Goal: Task Accomplishment & Management: Manage account settings

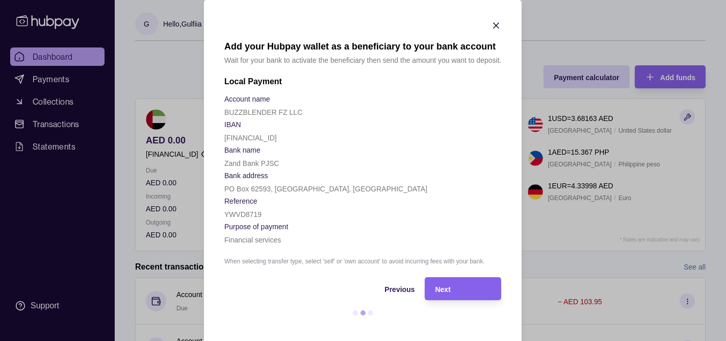
click at [493, 23] on icon "button" at bounding box center [497, 25] width 10 height 10
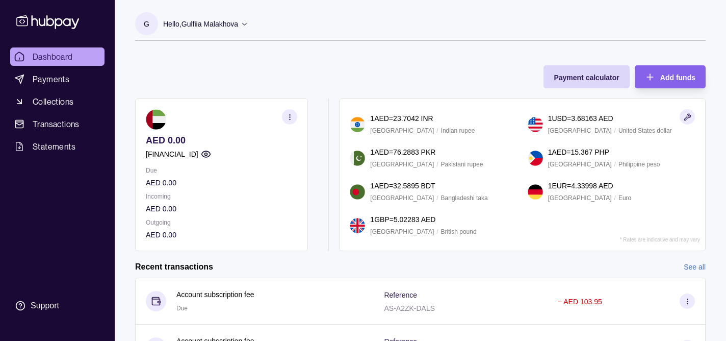
click at [286, 116] on icon "button" at bounding box center [290, 117] width 8 height 8
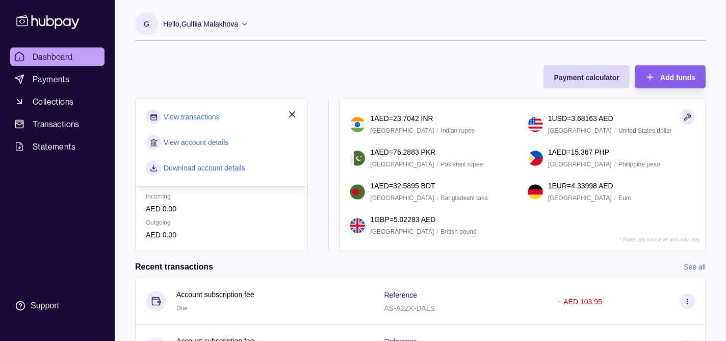
click at [212, 115] on link "View transactions" at bounding box center [192, 116] width 56 height 11
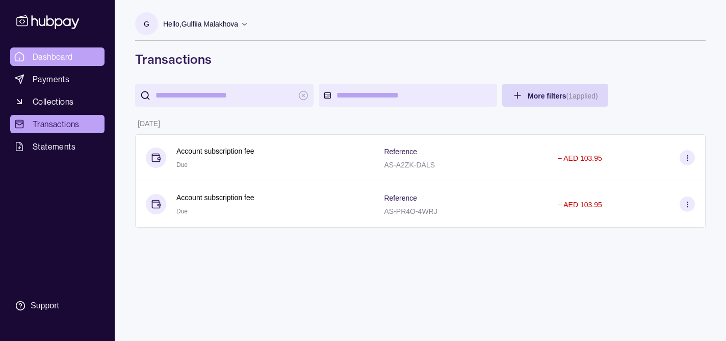
click at [56, 60] on span "Dashboard" at bounding box center [53, 56] width 40 height 12
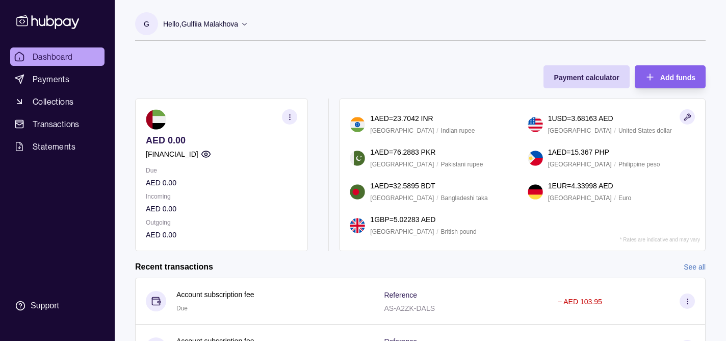
click at [182, 30] on div "Hello, Gulfiia Malakhova" at bounding box center [205, 23] width 85 height 21
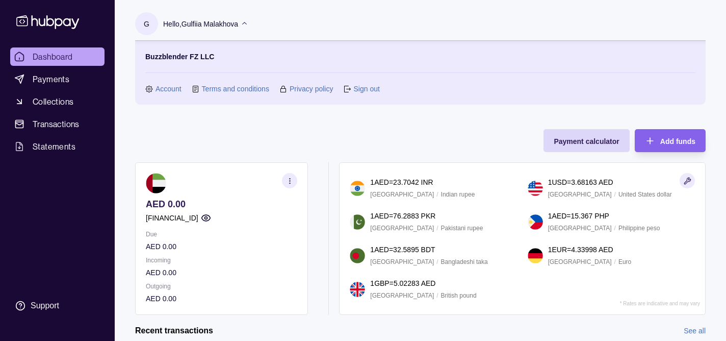
click at [168, 91] on link "Account" at bounding box center [169, 88] width 26 height 11
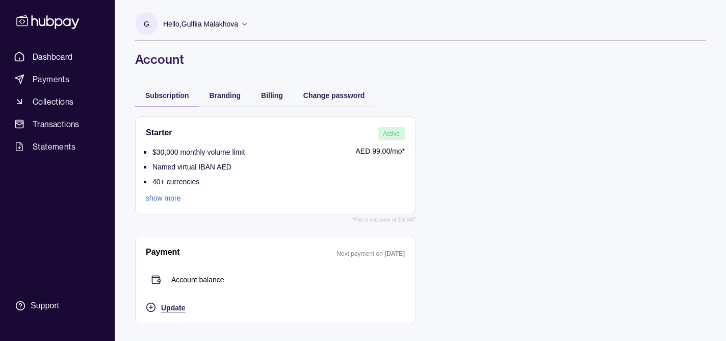
click at [174, 304] on span "Update" at bounding box center [173, 308] width 24 height 8
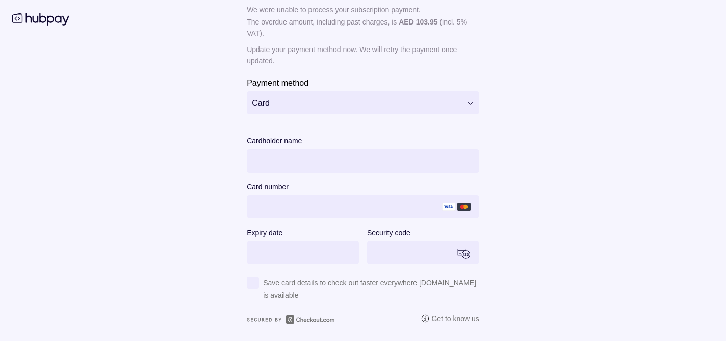
scroll to position [73, 0]
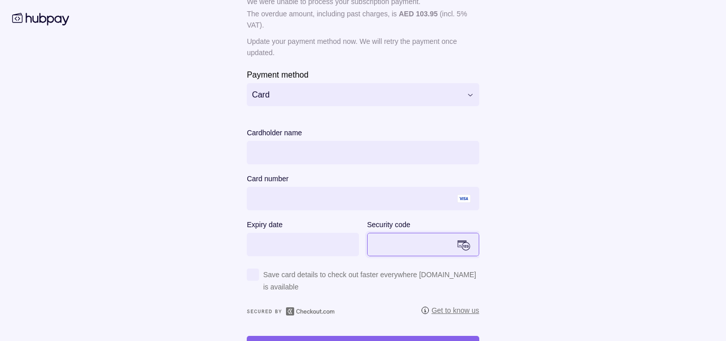
click at [560, 206] on main "**********" at bounding box center [363, 148] width 522 height 422
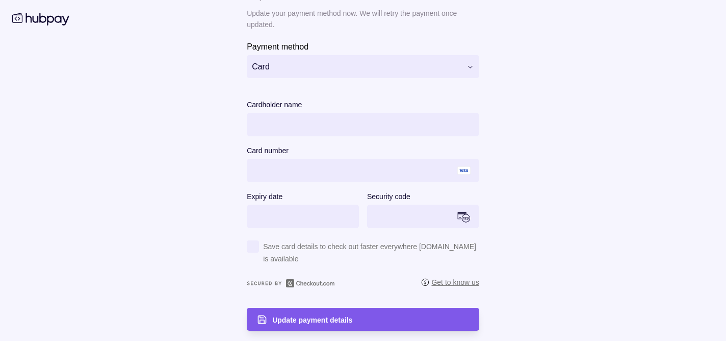
click at [333, 315] on div "Update payment details" at bounding box center [370, 319] width 197 height 12
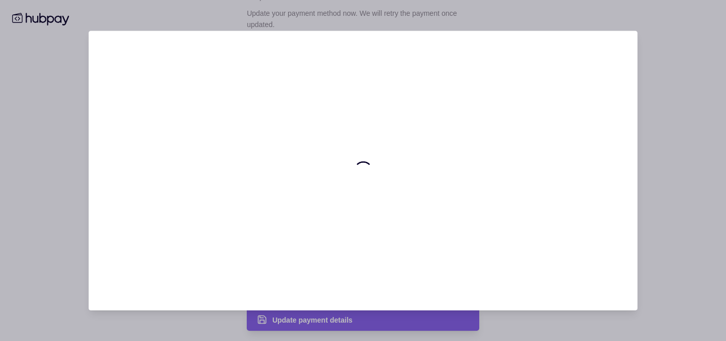
scroll to position [0, 0]
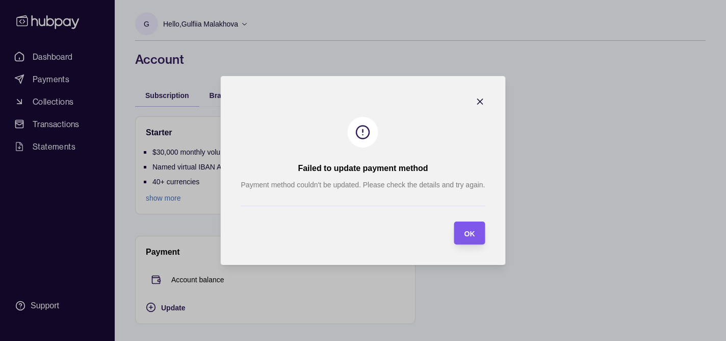
click at [468, 228] on div "OK" at bounding box center [469, 233] width 11 height 12
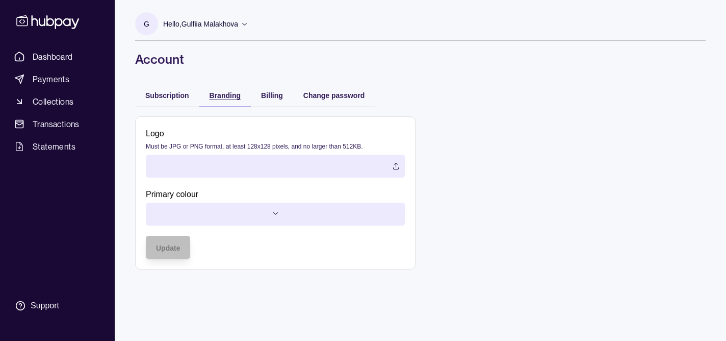
click at [232, 100] on div "Branding" at bounding box center [225, 95] width 31 height 12
click at [272, 102] on div "Billing" at bounding box center [272, 95] width 42 height 22
click at [272, 98] on span "Billing" at bounding box center [272, 95] width 22 height 8
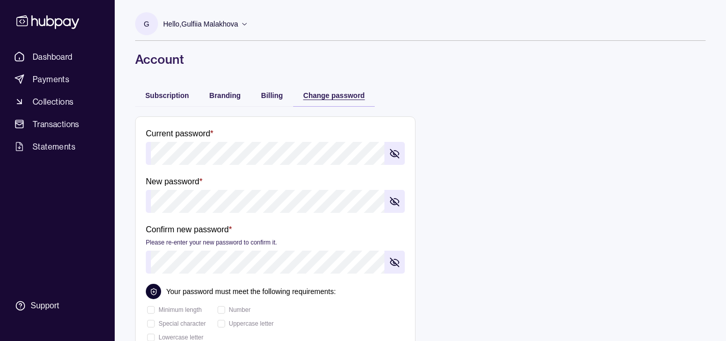
click at [302, 97] on div "Change password" at bounding box center [326, 95] width 77 height 12
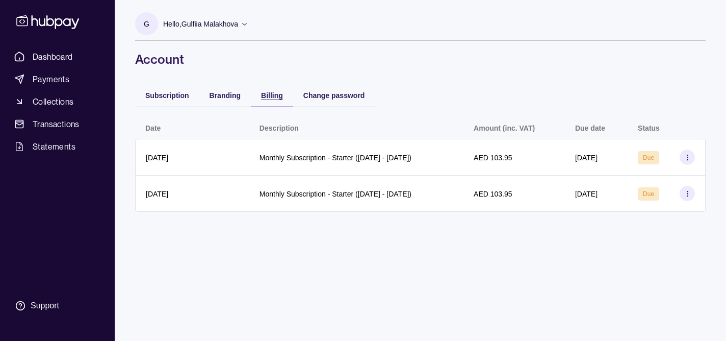
click at [267, 94] on span "Billing" at bounding box center [272, 95] width 22 height 8
click at [334, 97] on span "Change password" at bounding box center [335, 95] width 62 height 8
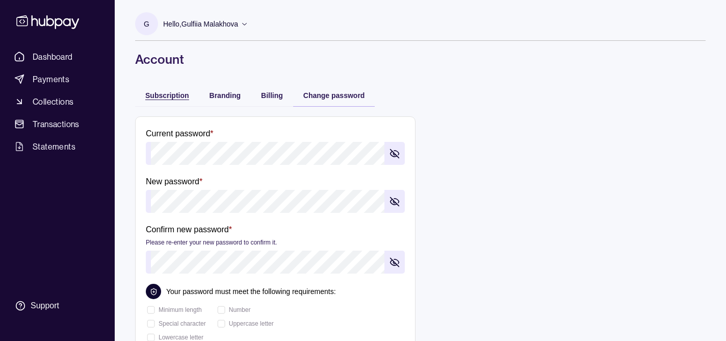
click at [172, 99] on span "Subscription" at bounding box center [167, 95] width 44 height 8
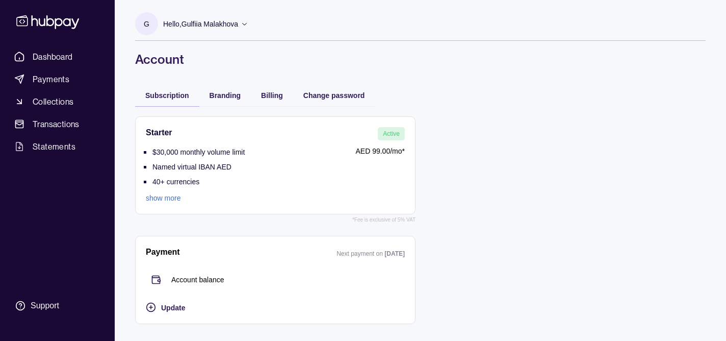
click at [188, 277] on p "Account balance" at bounding box center [197, 279] width 53 height 11
click at [170, 308] on span "Update" at bounding box center [173, 308] width 24 height 8
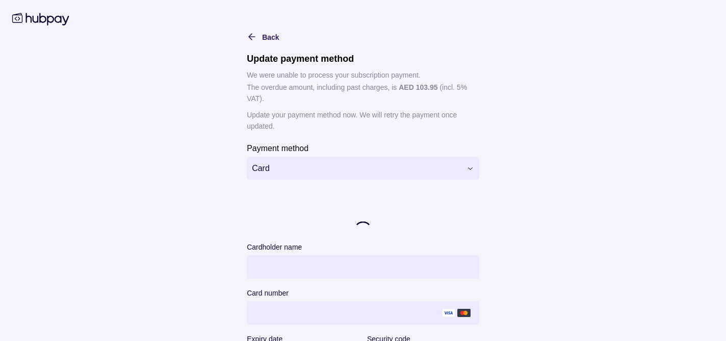
click at [328, 161] on html "**********" at bounding box center [363, 170] width 726 height 341
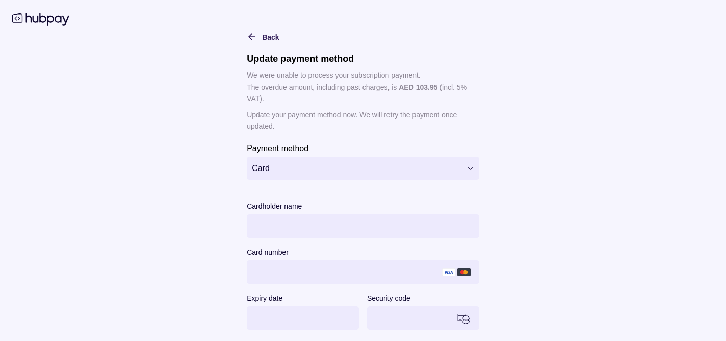
click at [189, 169] on html "**********" at bounding box center [363, 170] width 726 height 341
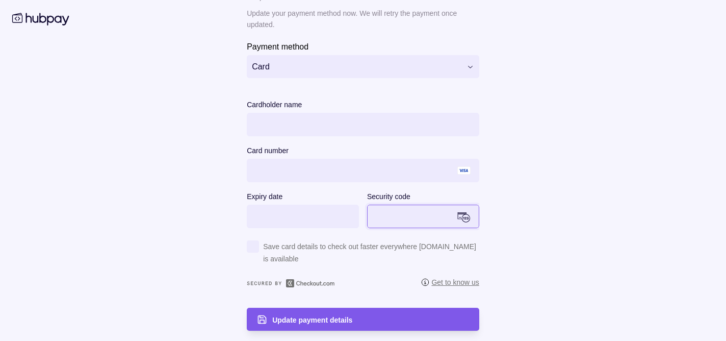
scroll to position [1, 0]
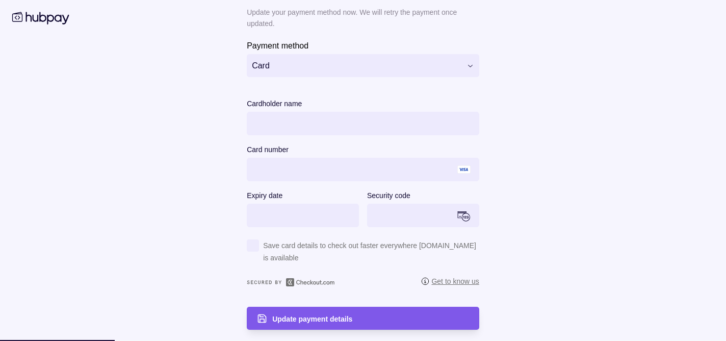
click at [278, 315] on span "Update payment details" at bounding box center [312, 319] width 80 height 8
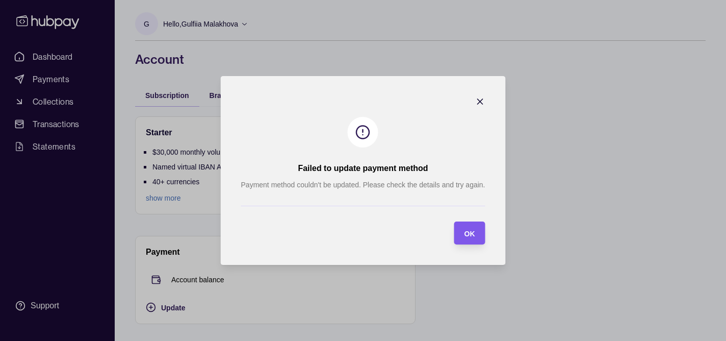
click at [476, 236] on section "OK" at bounding box center [469, 232] width 31 height 23
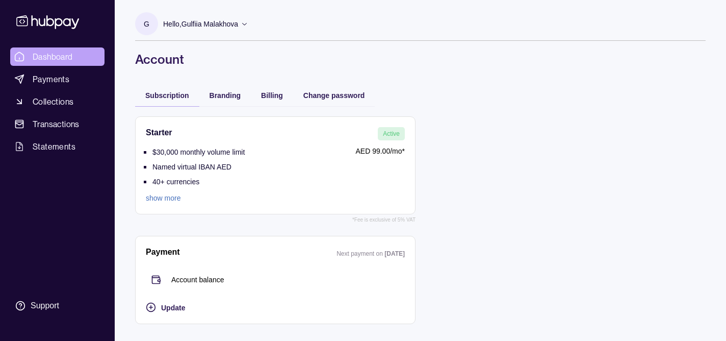
click at [65, 55] on span "Dashboard" at bounding box center [53, 56] width 40 height 12
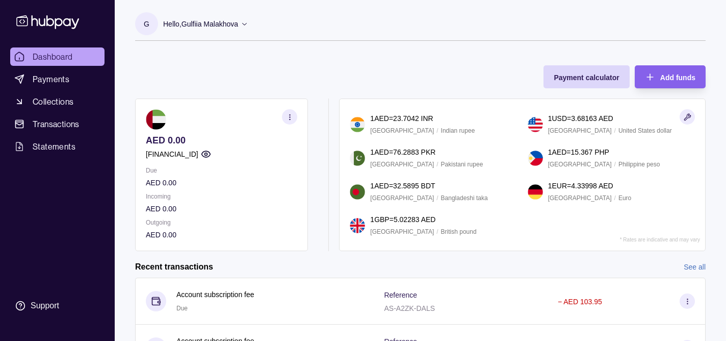
click at [60, 286] on div "Dashboard Payments Collections Transactions Statements Support" at bounding box center [57, 181] width 103 height 269
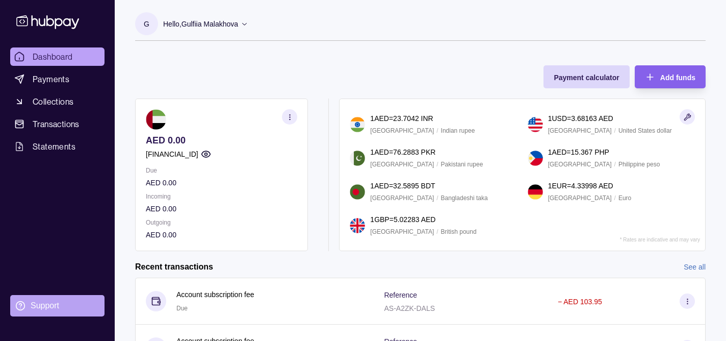
click at [54, 301] on div "Support" at bounding box center [45, 305] width 29 height 11
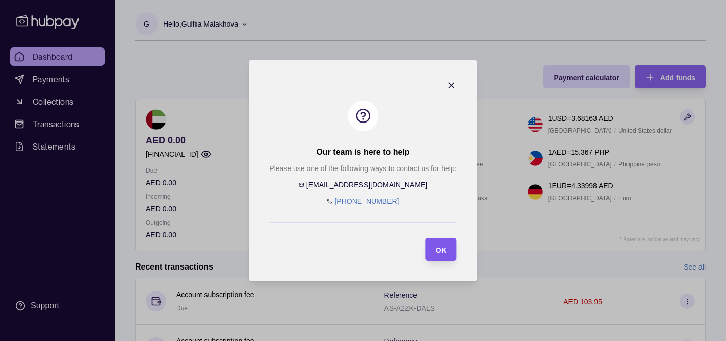
click at [432, 244] on div "OK" at bounding box center [434, 249] width 26 height 23
